Goal: Transaction & Acquisition: Obtain resource

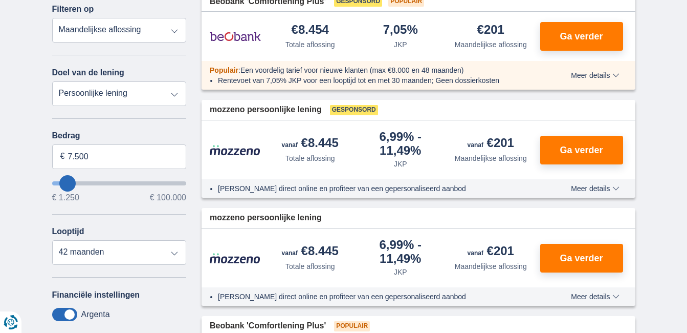
scroll to position [153, 0]
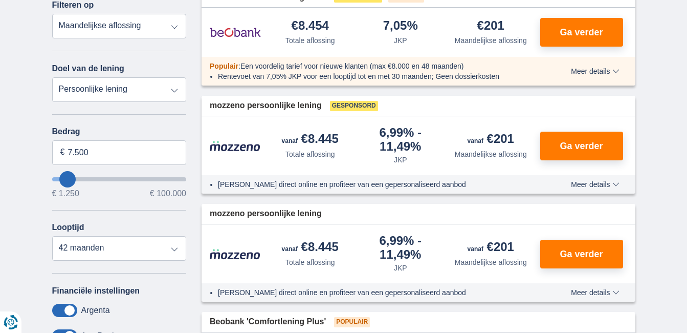
type input "12.250"
type input "12250"
type input "11.250"
type input "8250"
type input "8.250"
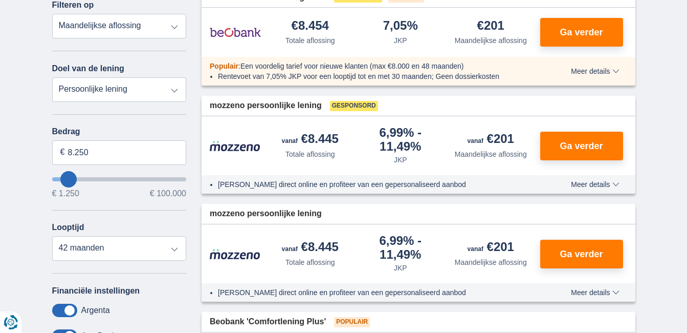
select select "48"
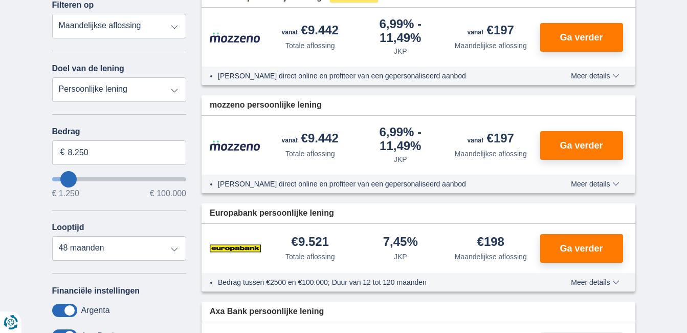
type input "16.250"
type input "16250"
select select "84"
type input "17.250"
type input "17250"
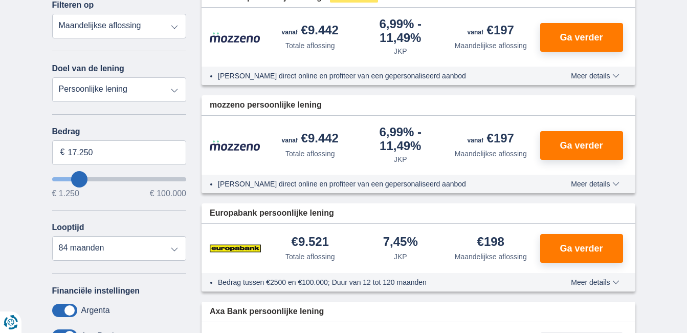
type input "16.250"
type input "16250"
type input "15.250"
type input "14250"
type input "14.250"
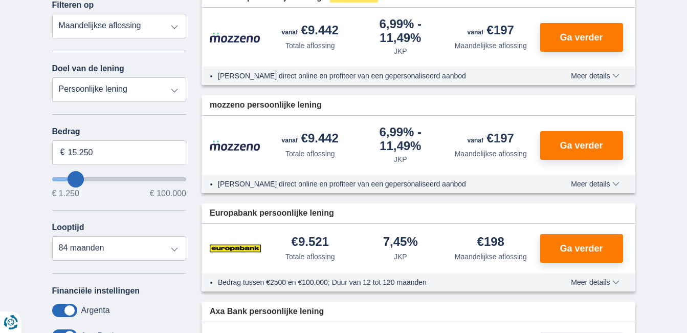
select select "60"
type input "1.250"
type input "1250"
select select "24"
type input "1250"
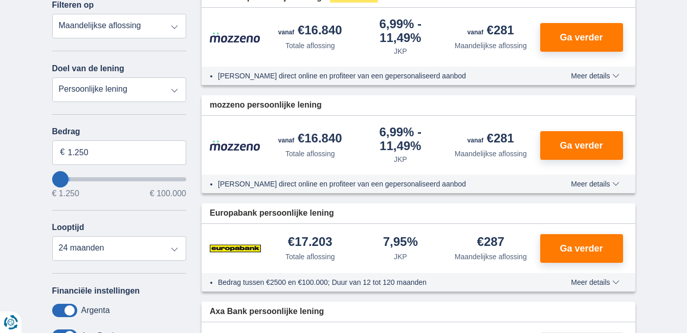
click at [54, 181] on input "wantToBorrow" at bounding box center [119, 179] width 135 height 4
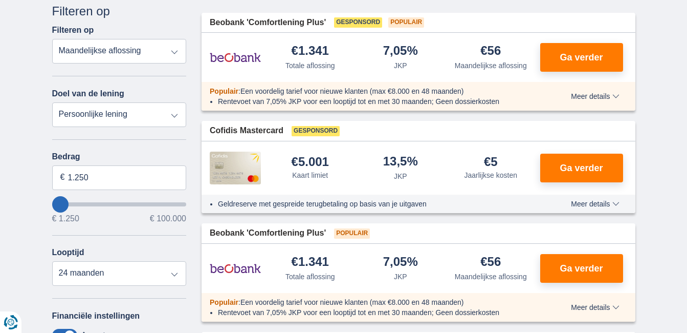
scroll to position [205, 0]
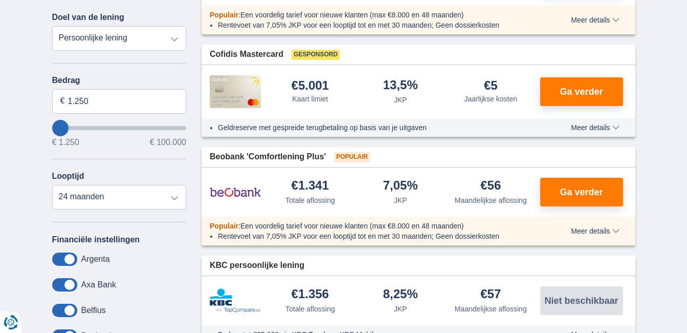
type input "8.250"
type input "8250"
select select "48"
type input "8250"
click at [69, 130] on input "wantToBorrow" at bounding box center [119, 128] width 135 height 4
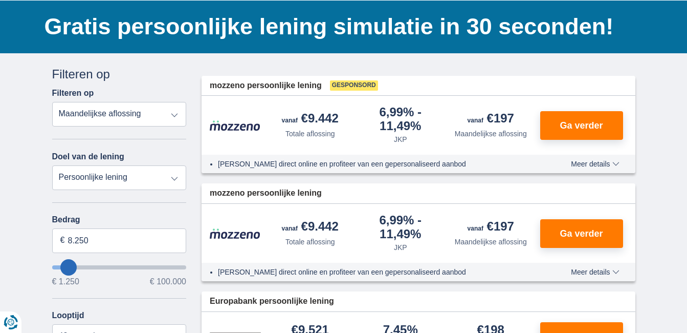
scroll to position [153, 0]
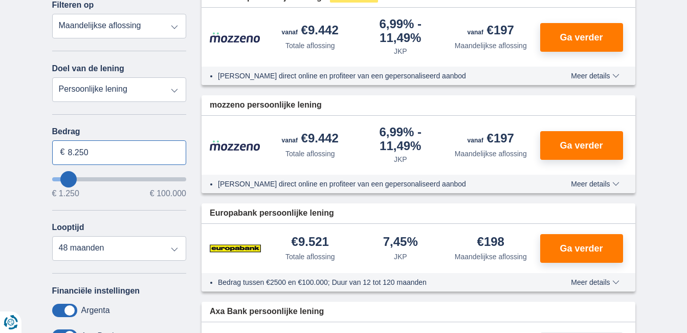
click at [91, 151] on input "8.250" at bounding box center [119, 152] width 135 height 25
type input "8"
type input "2.500"
type input "2250"
select select "24"
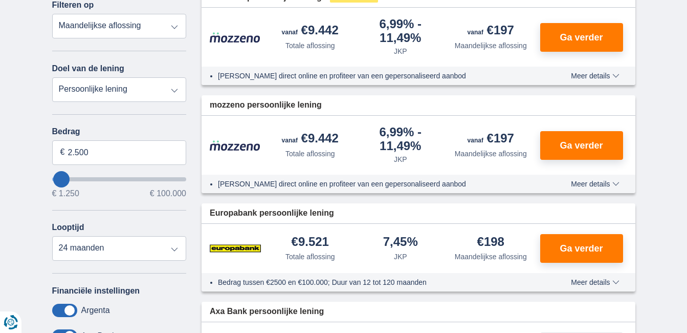
click at [176, 92] on select "Persoonlijke lening Auto Moto / fiets Mobilhome / caravan Renovatie Energie Sch…" at bounding box center [119, 89] width 135 height 25
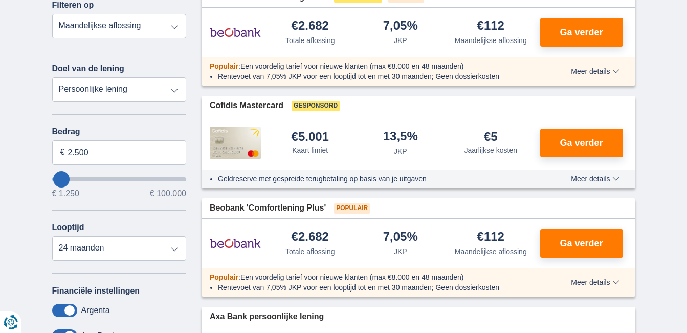
click at [176, 92] on select "Persoonlijke lening Auto Moto / fiets Mobilhome / caravan Renovatie Energie Sch…" at bounding box center [119, 89] width 135 height 25
click at [572, 138] on span "Ga verder" at bounding box center [581, 142] width 43 height 9
